Goal: Information Seeking & Learning: Learn about a topic

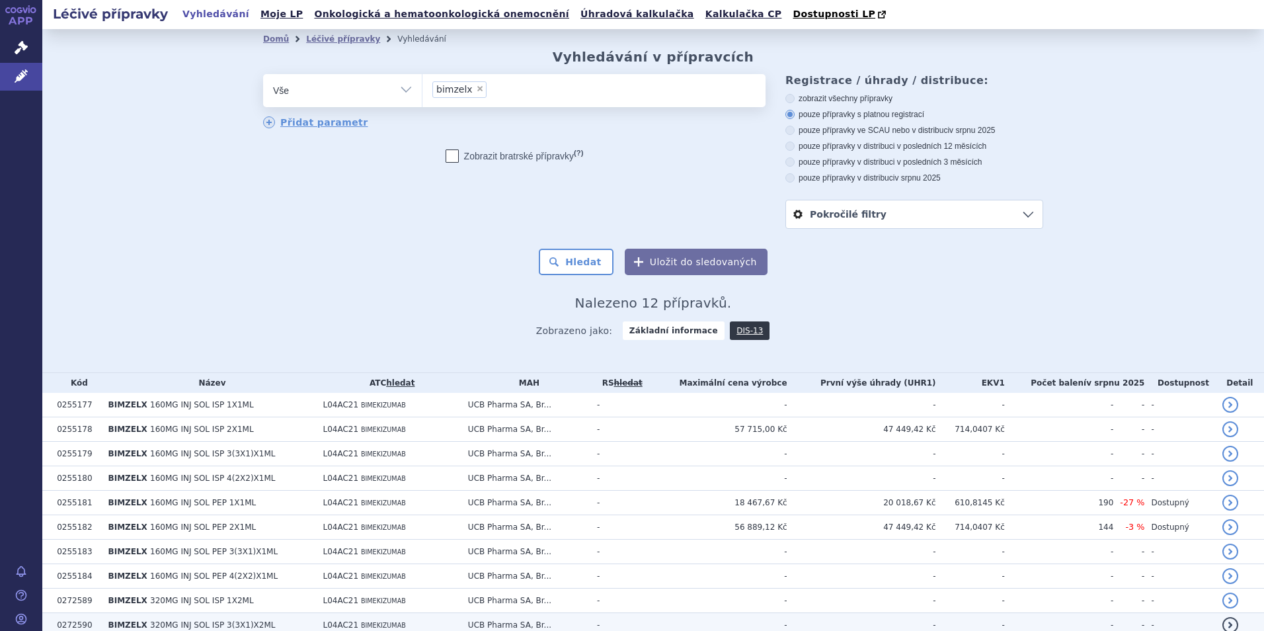
scroll to position [110, 0]
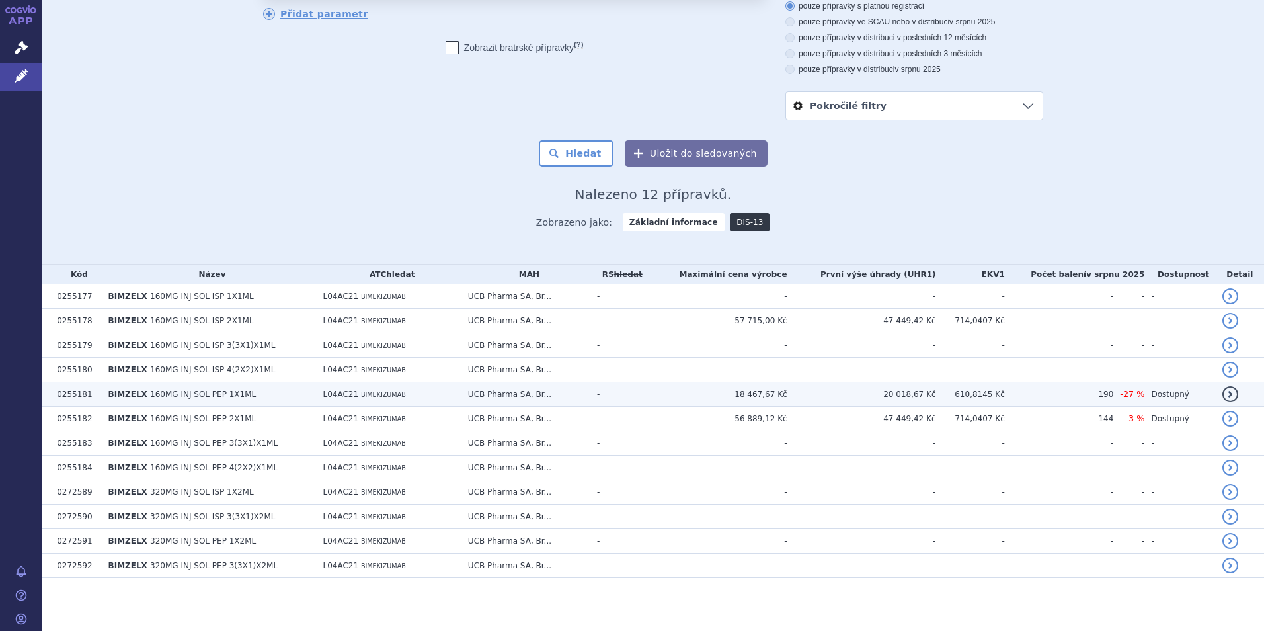
click at [745, 396] on td "18 467,67 Kč" at bounding box center [717, 394] width 139 height 24
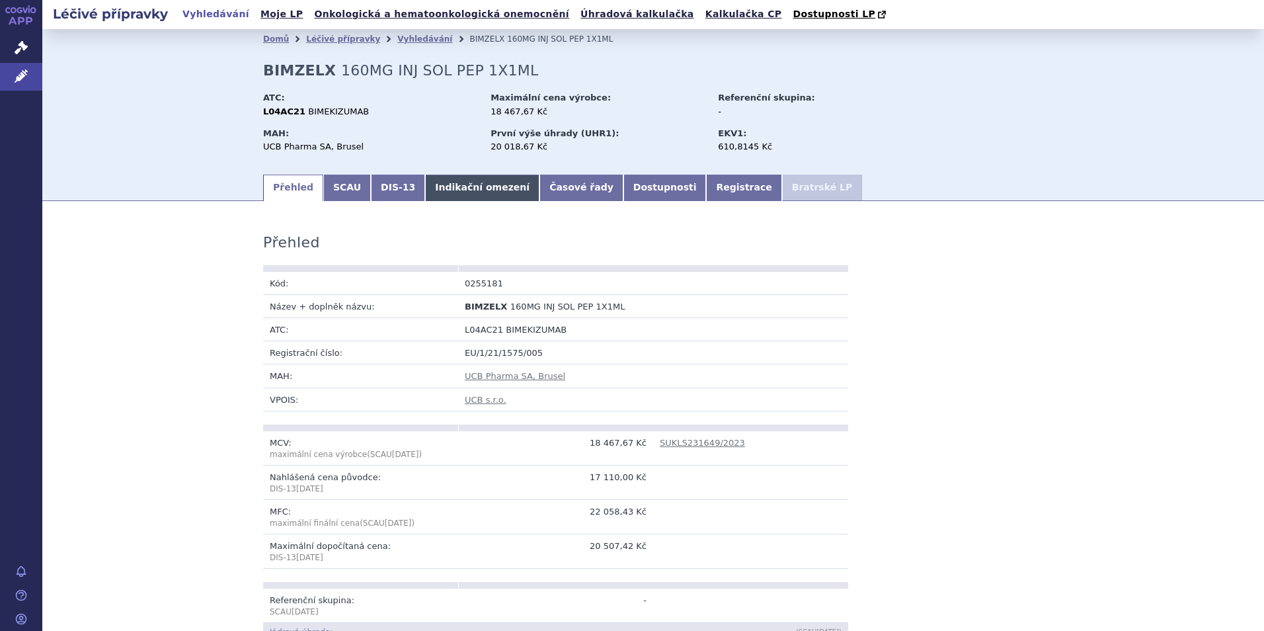
click at [432, 195] on link "Indikační omezení" at bounding box center [482, 188] width 114 height 26
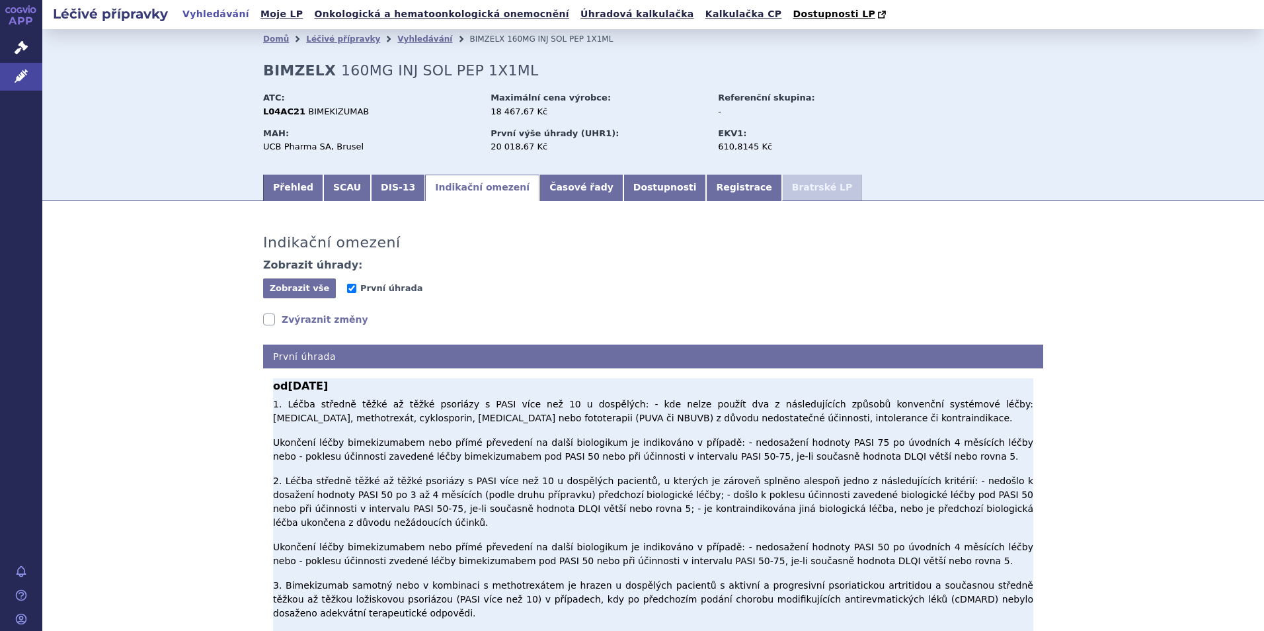
click at [305, 405] on p "1. Léčba středně těžké až těžké psoriázy s PASI více než 10 u dospělých: - kde …" at bounding box center [653, 546] width 760 height 299
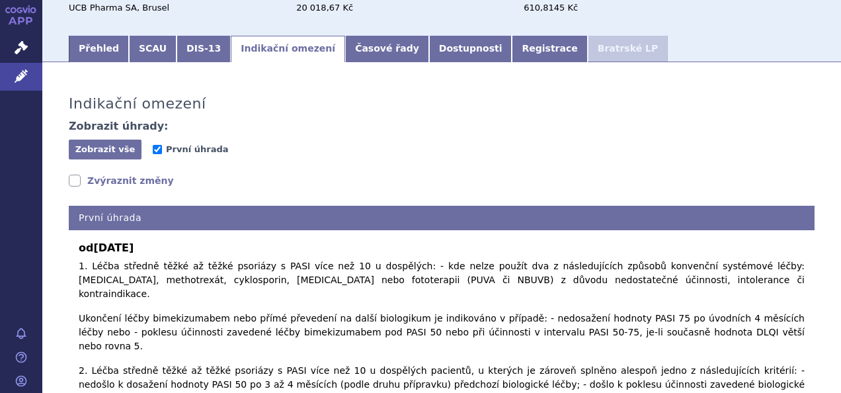
scroll to position [156, 0]
